Goal: Check status: Check status

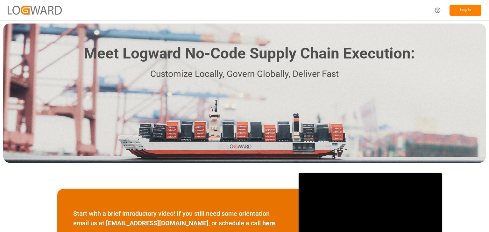
click at [470, 9] on button "Log In" at bounding box center [465, 10] width 32 height 11
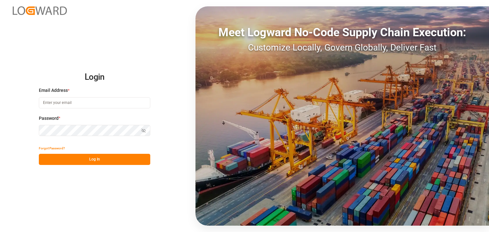
click at [112, 103] on input at bounding box center [94, 102] width 111 height 11
type input "omar.lopez@compo-expert.com"
click at [58, 155] on button "Log In" at bounding box center [94, 159] width 111 height 11
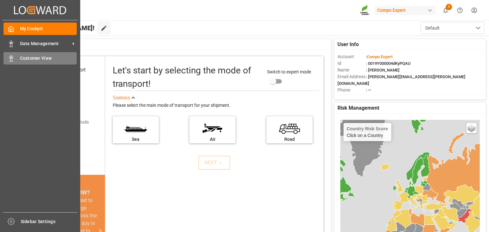
click at [8, 61] on icon at bounding box center [11, 58] width 6 height 6
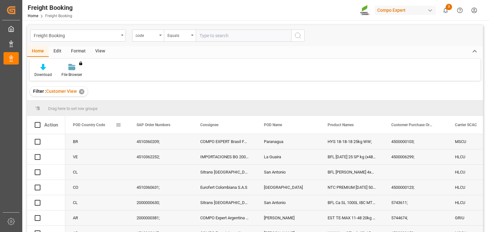
click at [116, 126] on span at bounding box center [119, 125] width 6 height 6
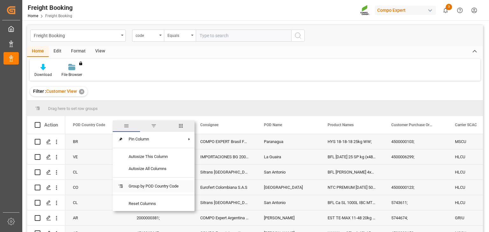
click at [122, 185] on span at bounding box center [121, 187] width 6 height 6
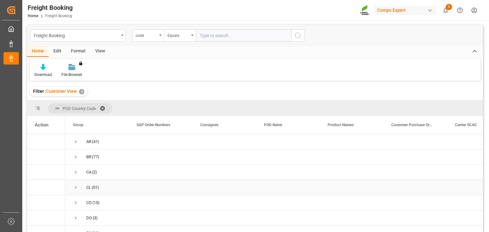
scroll to position [146, 0]
click at [76, 194] on span "Press SPACE to select this row." at bounding box center [76, 197] width 6 height 6
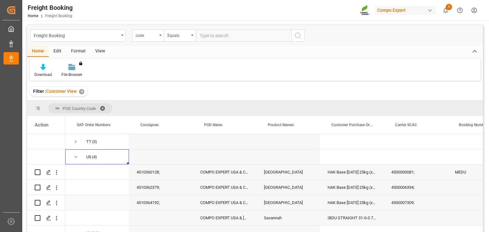
scroll to position [0, 0]
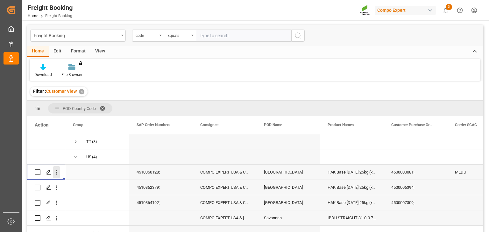
click at [56, 171] on icon "open menu" at bounding box center [56, 173] width 1 height 4
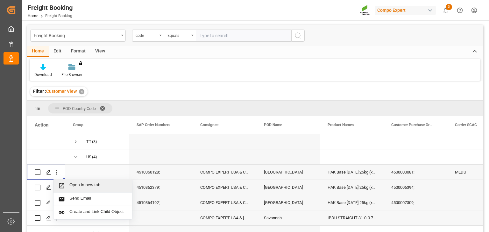
click at [73, 183] on span "Open in new tab" at bounding box center [98, 186] width 58 height 7
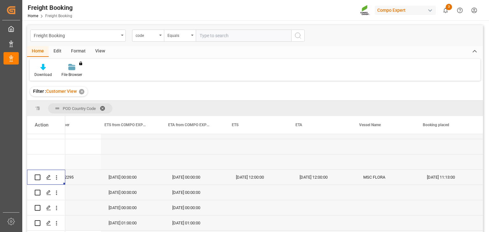
scroll to position [0, 259]
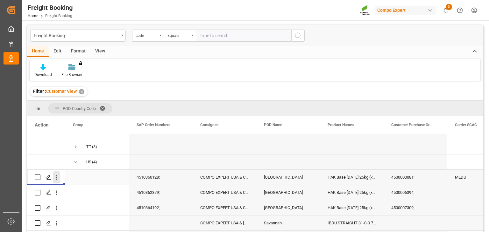
click at [56, 172] on button "open menu" at bounding box center [56, 178] width 7 height 12
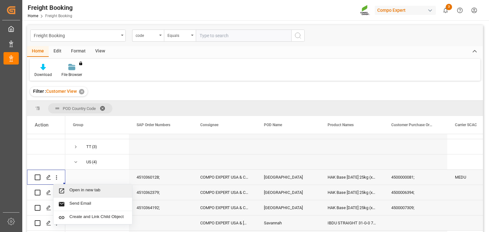
click at [74, 186] on div "Open in new tab" at bounding box center [92, 191] width 79 height 13
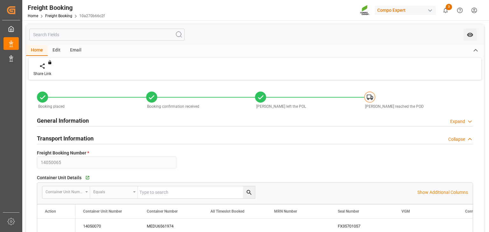
type input "MEDU"
type input "9978937"
type input "ESVLC"
type input "USLAX"
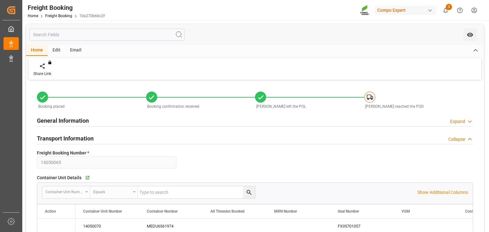
type input "64"
type input "[DATE] 00:00"
type input "[DATE] 12:00"
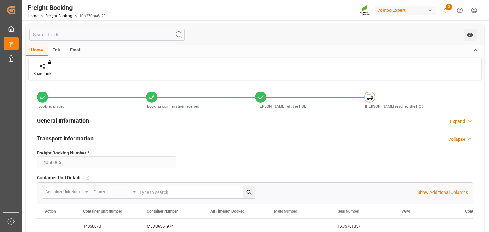
type input "[DATE] 12:00"
type input "[DATE]"
type input "[DATE] 11:12"
type input "[DATE] 11:13"
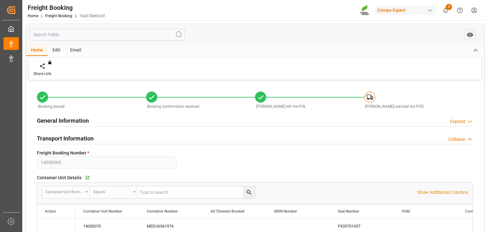
type input "[DATE] 11:13"
type input "[DATE] 13:13"
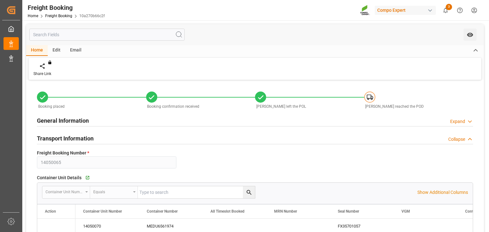
type input "[DATE] 13:13"
click at [112, 141] on div "Transport Information Collapse" at bounding box center [255, 138] width 436 height 12
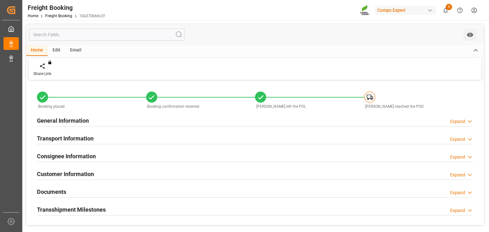
drag, startPoint x: 112, startPoint y: 141, endPoint x: 463, endPoint y: 140, distance: 351.1
click at [463, 140] on div "Expand" at bounding box center [457, 139] width 15 height 7
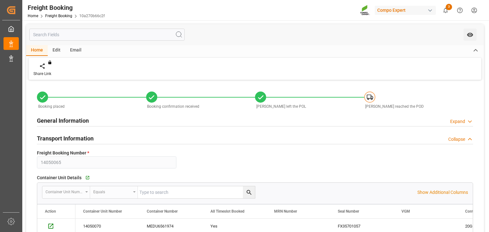
click at [462, 124] on div "Expand" at bounding box center [457, 121] width 15 height 7
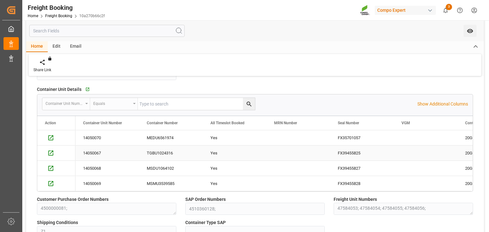
scroll to position [19, 0]
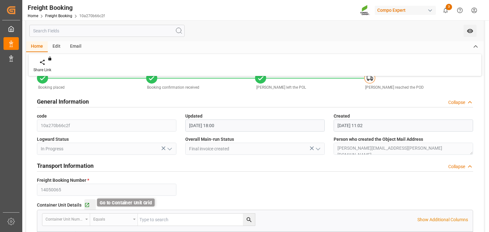
click at [85, 203] on icon "button" at bounding box center [86, 205] width 5 height 5
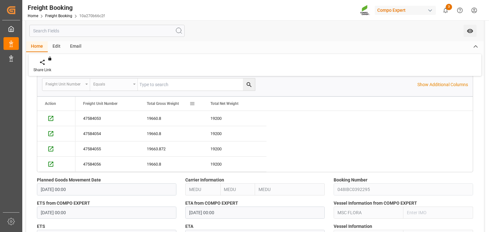
scroll to position [381, 0]
click at [307, 40] on div "You do not have permission for watch. Contact admin." at bounding box center [255, 30] width 458 height 21
click at [369, 8] on img at bounding box center [365, 10] width 10 height 11
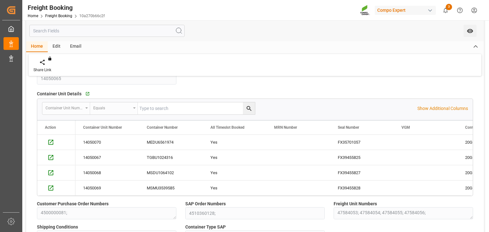
scroll to position [130, 0]
click at [51, 144] on icon "Press SPACE to select this row." at bounding box center [50, 143] width 7 height 7
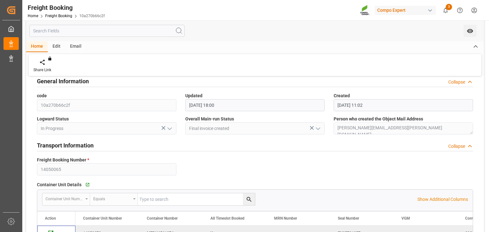
scroll to position [0, 0]
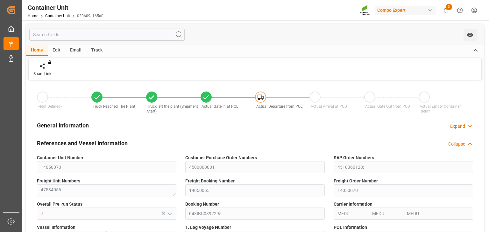
type input "MEDU"
type input "9978937"
type input "ESVLC"
type input "USLAX"
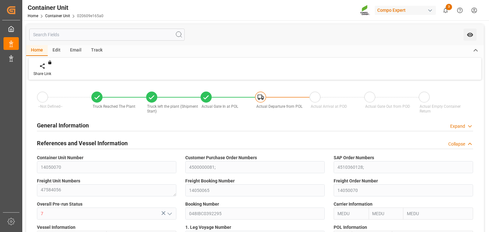
type input "64"
type input "19660.8"
type input "USLAX"
type input "29.07.2025 13:08"
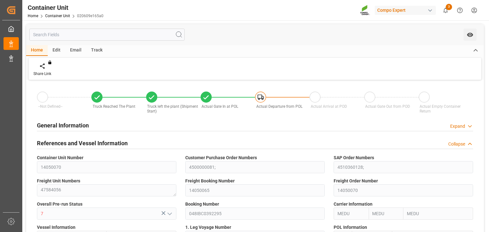
type input "12.08.2025 14:09"
type input "12.08.2025 14:15"
type input "12.08.2025 14:37"
type input "12.08.2025 14:50"
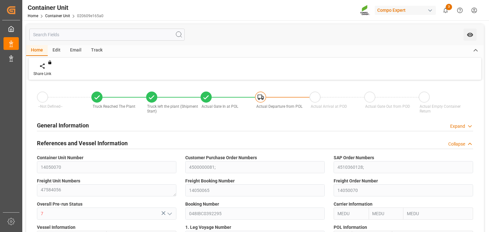
type input "12.08.2025"
type input "29.07.2025"
type input "12.08.2025 12:00"
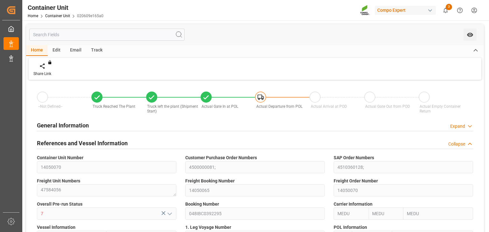
type input "22.08.2025 00:02"
type input "22.08.2025 00:01"
type input "[DATE] 12:00"
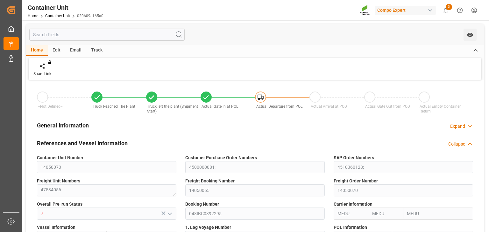
type input "[DATE] 00:00"
type input "[DATE] 12:00"
type input "14.09.2025 12:00"
click at [95, 46] on div "Track" at bounding box center [96, 50] width 21 height 11
click at [48, 63] on div at bounding box center [40, 66] width 15 height 7
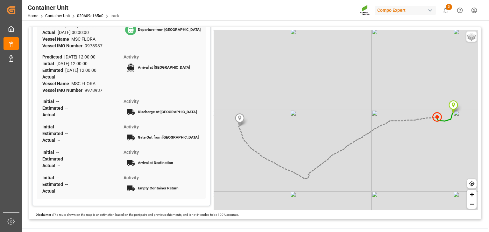
scroll to position [250, 0]
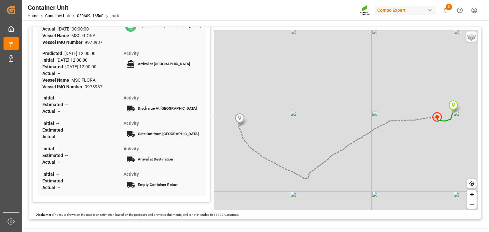
click at [474, 194] on link "+" at bounding box center [472, 195] width 10 height 10
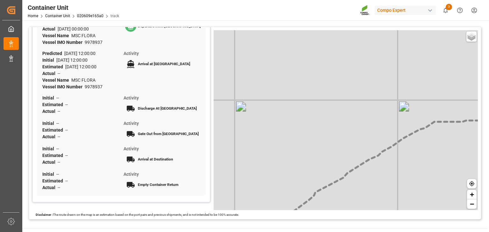
click at [474, 194] on link "+" at bounding box center [472, 195] width 10 height 10
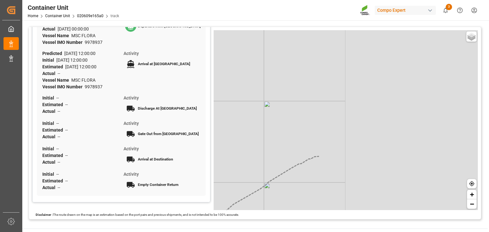
drag, startPoint x: 446, startPoint y: 152, endPoint x: 258, endPoint y: 173, distance: 188.7
click at [258, 173] on div "Basic Grayscale Streets Dark + −" at bounding box center [346, 120] width 264 height 180
drag, startPoint x: 398, startPoint y: 153, endPoint x: 237, endPoint y: 156, distance: 161.1
click at [237, 156] on div "Basic Grayscale Streets Dark + −" at bounding box center [346, 120] width 264 height 180
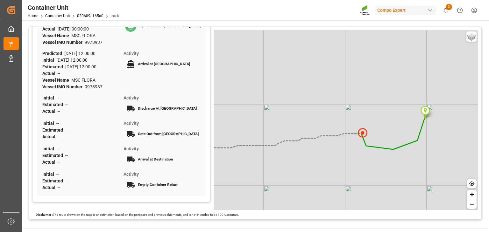
click at [469, 194] on link "+" at bounding box center [472, 195] width 10 height 10
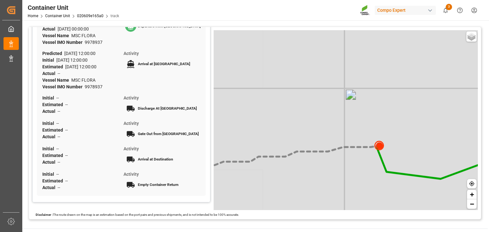
click at [469, 194] on link "+" at bounding box center [472, 195] width 10 height 10
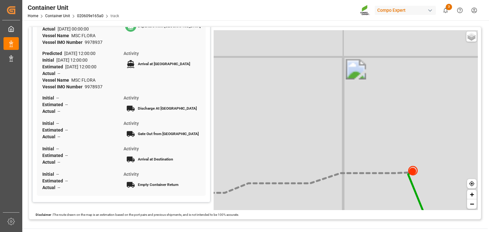
click at [469, 194] on link "+" at bounding box center [472, 195] width 10 height 10
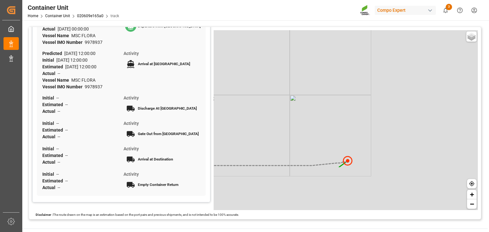
drag, startPoint x: 403, startPoint y: 157, endPoint x: 260, endPoint y: 89, distance: 158.0
click at [260, 89] on div "Basic Grayscale Streets Dark + −" at bounding box center [346, 120] width 264 height 180
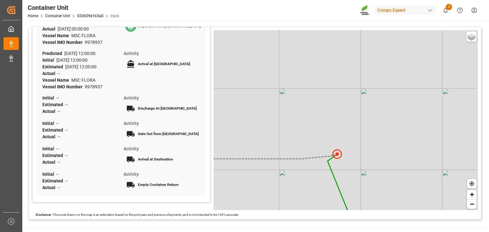
click at [474, 196] on link "+" at bounding box center [472, 195] width 10 height 10
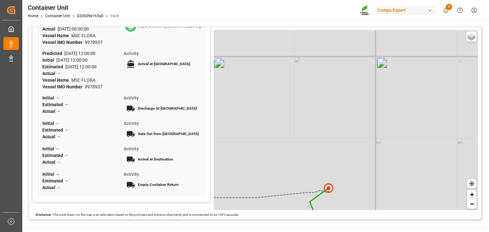
click at [474, 196] on link "+" at bounding box center [472, 195] width 10 height 10
drag, startPoint x: 355, startPoint y: 176, endPoint x: 328, endPoint y: 79, distance: 101.0
click at [328, 79] on div "Basic Grayscale Streets Dark + −" at bounding box center [346, 120] width 264 height 180
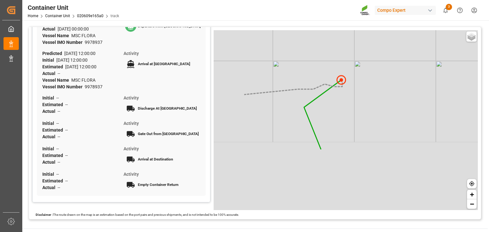
drag, startPoint x: 313, startPoint y: 126, endPoint x: 370, endPoint y: 47, distance: 97.3
click at [370, 47] on div "Basic Grayscale Streets Dark + −" at bounding box center [346, 120] width 264 height 180
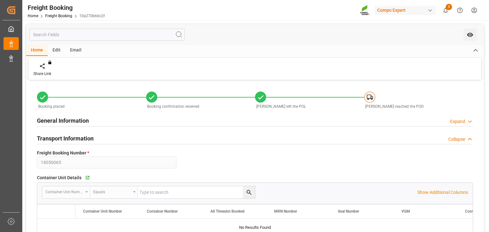
type input "MEDU"
type input "9978937"
type input "ESVLC"
type input "USLAX"
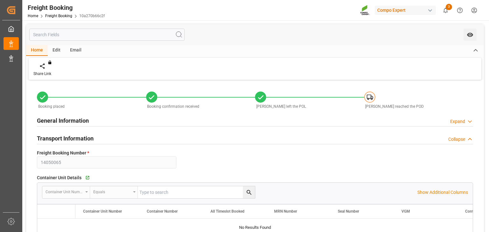
type input "64"
type input "[DATE] 00:00"
type input "[DATE] 12:00"
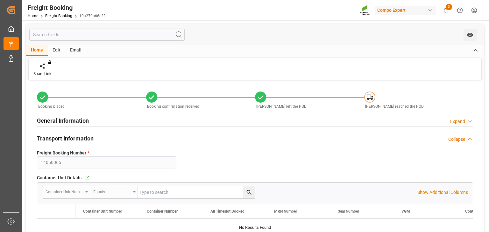
type input "[DATE] 12:00"
type input "[DATE]"
type input "[DATE] 11:12"
type input "[DATE] 11:13"
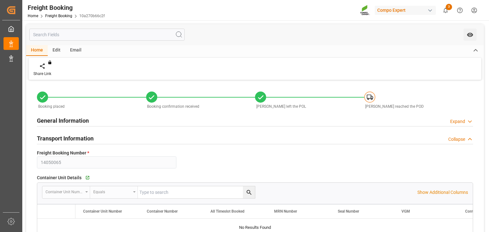
type input "[DATE] 11:13"
type input "[DATE] 13:13"
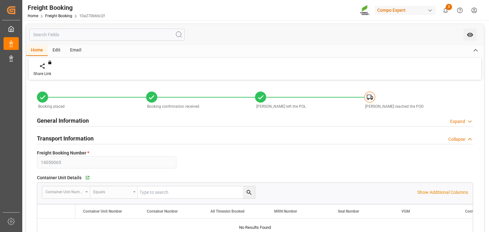
type input "[DATE] 13:13"
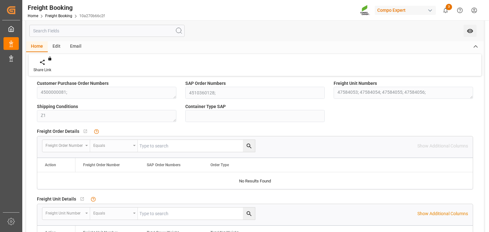
scroll to position [205, 0]
click at [34, 91] on div "Customer Purchase Order Numbers 4500000081;" at bounding box center [106, 89] width 148 height 23
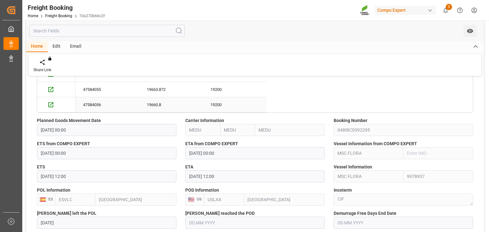
scroll to position [394, 0]
